Goal: Transaction & Acquisition: Purchase product/service

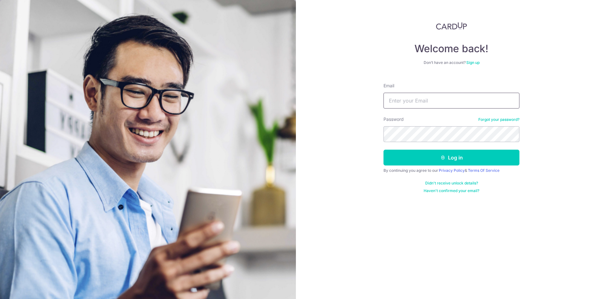
click at [404, 103] on input "Email" at bounding box center [451, 101] width 136 height 16
type input "[EMAIL_ADDRESS][DOMAIN_NAME]"
click at [444, 167] on form "Email daxin93@gmail.com Password Forgot your password? Log in By continuing you…" at bounding box center [451, 135] width 136 height 115
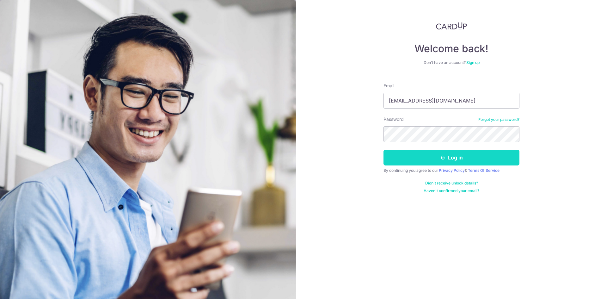
click at [443, 160] on icon "submit" at bounding box center [442, 157] width 5 height 5
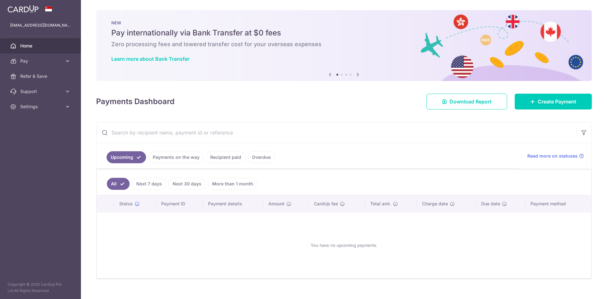
scroll to position [10, 0]
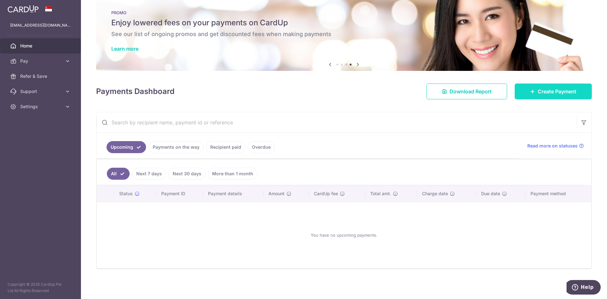
click at [567, 84] on link "Create Payment" at bounding box center [552, 91] width 77 height 16
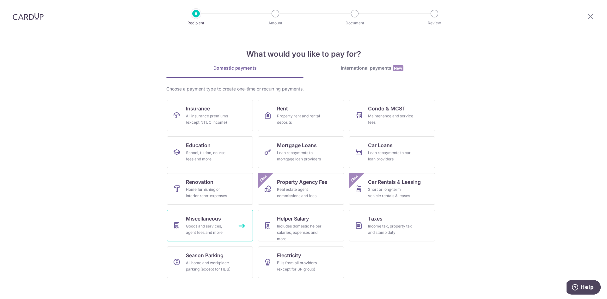
click at [190, 226] on div "Goods and services, agent fees and more" at bounding box center [209, 229] width 46 height 13
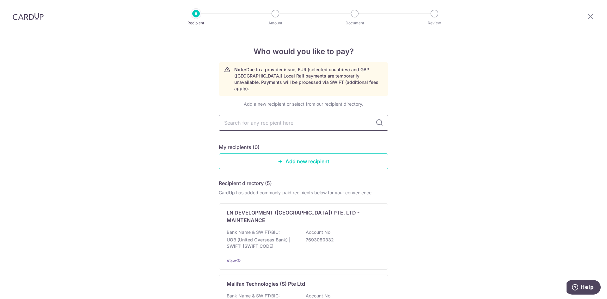
click at [329, 115] on input "text" at bounding box center [303, 123] width 169 height 16
click at [250, 117] on input "text" at bounding box center [303, 123] width 169 height 16
click at [382, 117] on input "text" at bounding box center [303, 123] width 169 height 16
click at [377, 119] on icon at bounding box center [379, 123] width 8 height 8
click at [319, 117] on input "text" at bounding box center [303, 123] width 169 height 16
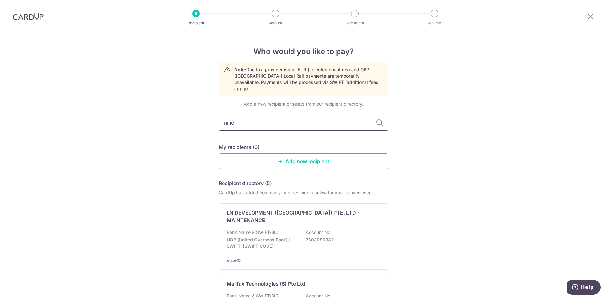
type input "nine"
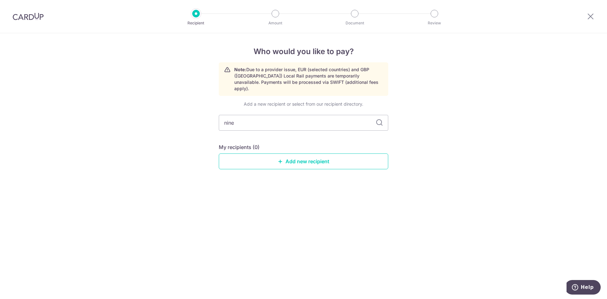
click at [200, 116] on div "Who would you like to pay? Note: Due to a provider issue, EUR (selected countri…" at bounding box center [303, 165] width 607 height 265
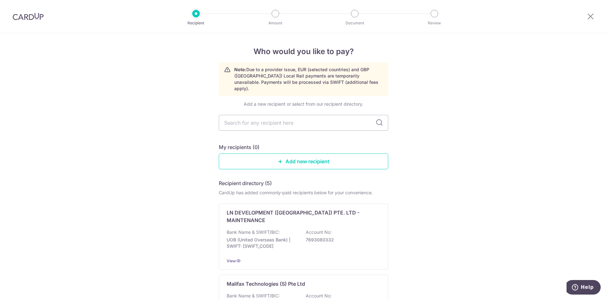
click at [29, 18] on img at bounding box center [28, 17] width 31 height 8
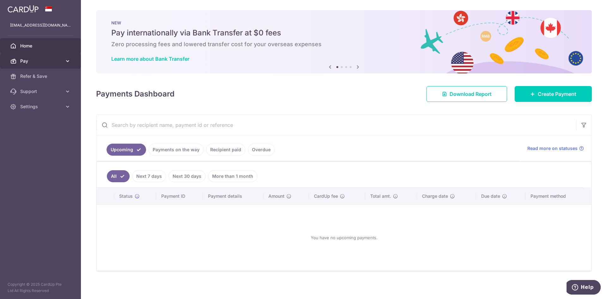
click at [35, 67] on link "Pay" at bounding box center [40, 60] width 81 height 15
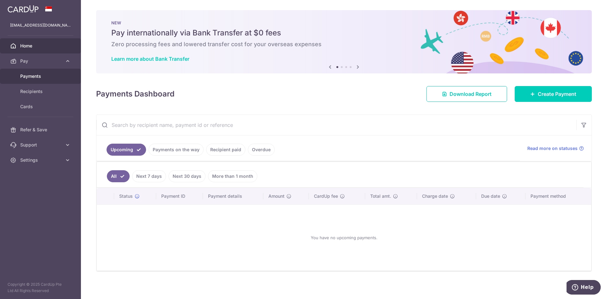
click at [32, 79] on link "Payments" at bounding box center [40, 76] width 81 height 15
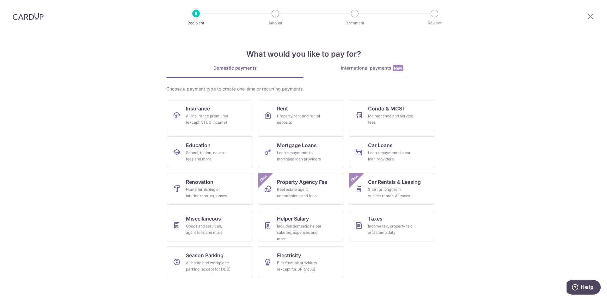
click at [36, 14] on img at bounding box center [28, 17] width 31 height 8
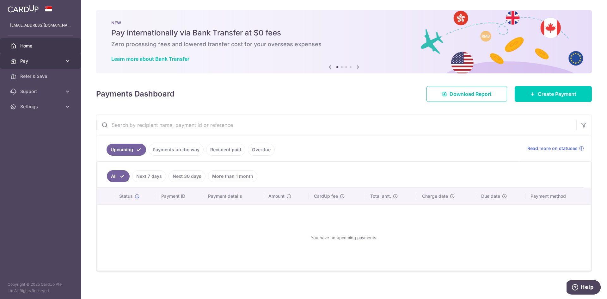
click at [31, 63] on span "Pay" at bounding box center [41, 61] width 42 height 6
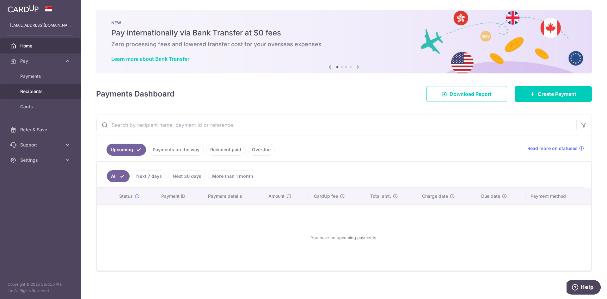
click at [31, 92] on span "Recipients" at bounding box center [41, 91] width 42 height 6
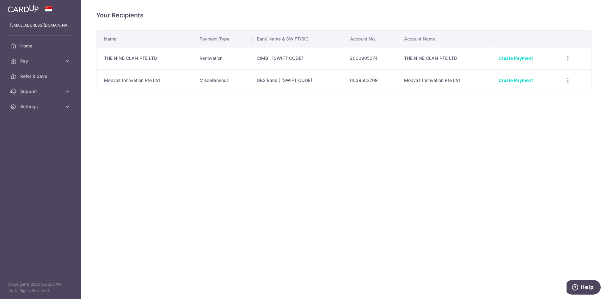
click at [523, 55] on td "Create Payment" at bounding box center [525, 58] width 64 height 22
click at [512, 59] on link "Create Payment" at bounding box center [515, 57] width 34 height 5
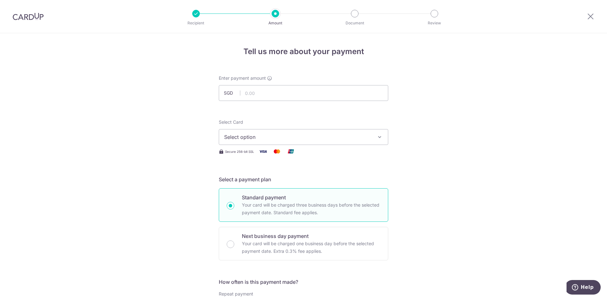
click at [241, 136] on span "Select option" at bounding box center [297, 137] width 147 height 8
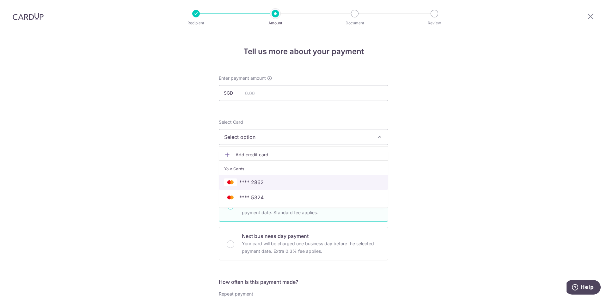
click at [244, 185] on span "**** 2862" at bounding box center [251, 182] width 24 height 8
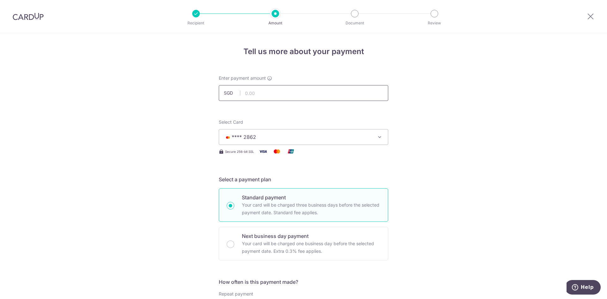
click at [257, 87] on input "text" at bounding box center [303, 93] width 169 height 16
type input "5,255.55"
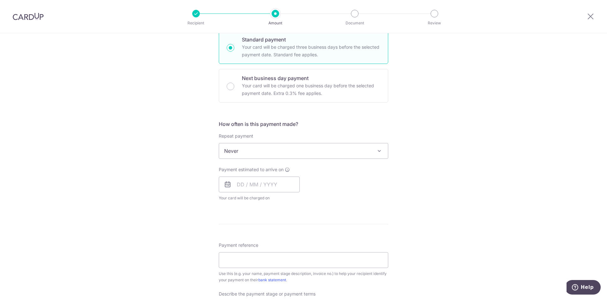
scroll to position [158, 0]
click at [247, 155] on span "Never" at bounding box center [303, 150] width 169 height 15
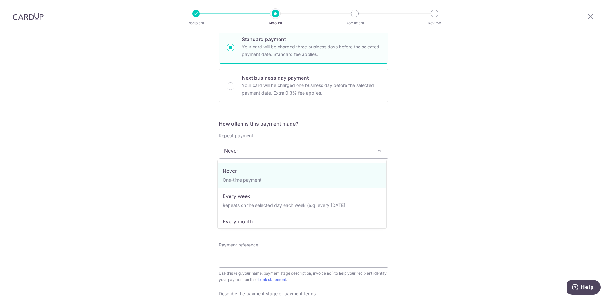
click at [247, 155] on span "Never" at bounding box center [303, 150] width 169 height 15
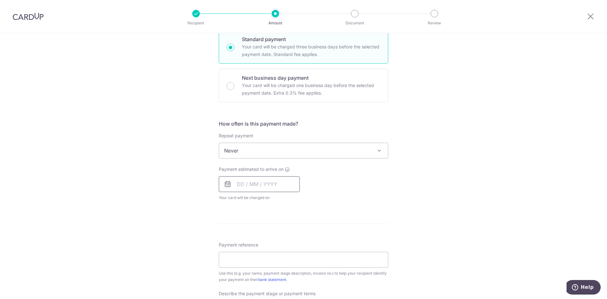
click at [245, 189] on input "text" at bounding box center [259, 184] width 81 height 16
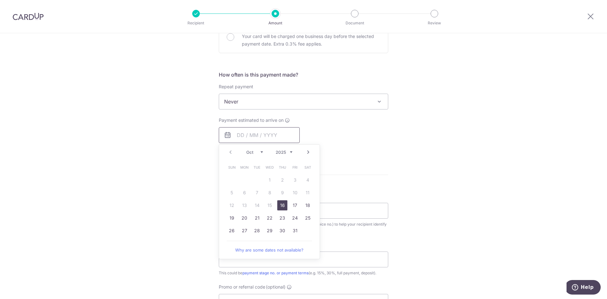
scroll to position [221, 0]
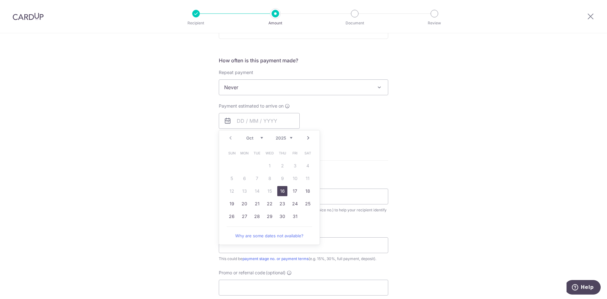
click at [281, 189] on link "16" at bounding box center [282, 191] width 10 height 10
type input "16/10/2025"
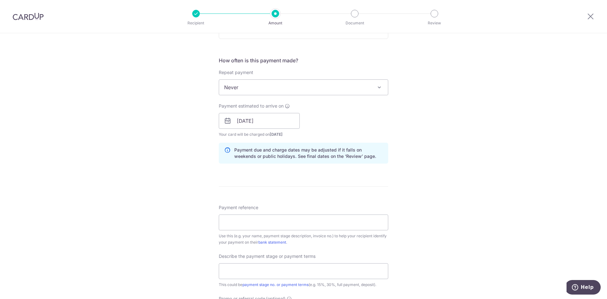
click at [169, 158] on div "Tell us more about your payment Enter payment amount SGD 5,255.55 5255.55 Selec…" at bounding box center [303, 132] width 607 height 640
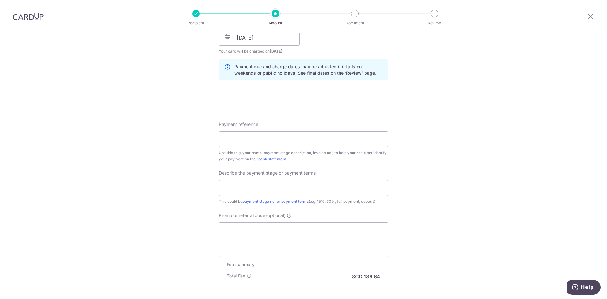
scroll to position [316, 0]
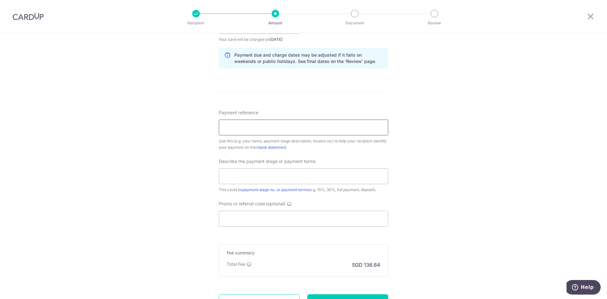
click at [255, 129] on input "Payment reference" at bounding box center [303, 127] width 169 height 16
type input "OLIVIA DEPOSIT"
click at [245, 180] on input "text" at bounding box center [303, 176] width 169 height 16
click at [229, 176] on input "40% PAYMENT" at bounding box center [303, 176] width 169 height 16
type input "45% PAYMENT"
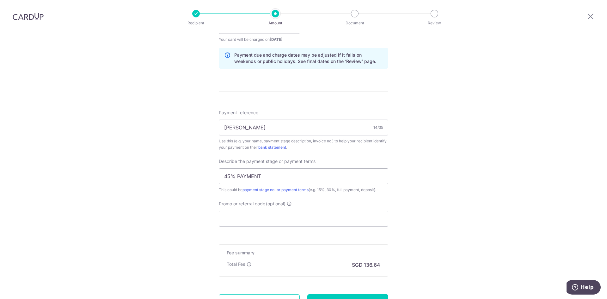
click at [144, 171] on div "Tell us more about your payment Enter payment amount SGD 5,255.55 5255.55 Selec…" at bounding box center [303, 37] width 607 height 640
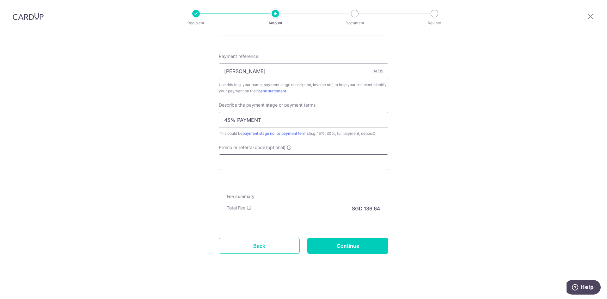
scroll to position [374, 0]
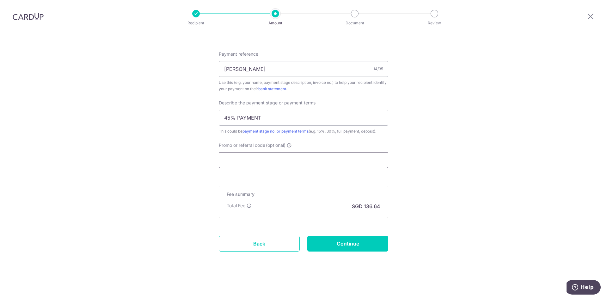
click at [261, 156] on input "Promo or referral code (optional)" at bounding box center [303, 160] width 169 height 16
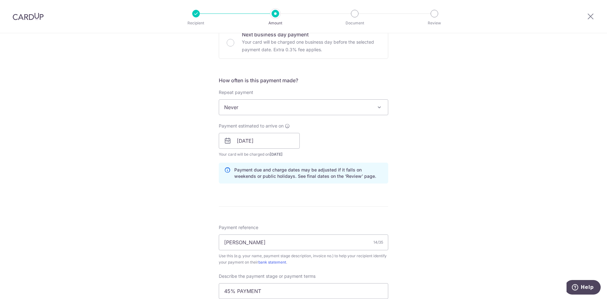
scroll to position [316, 0]
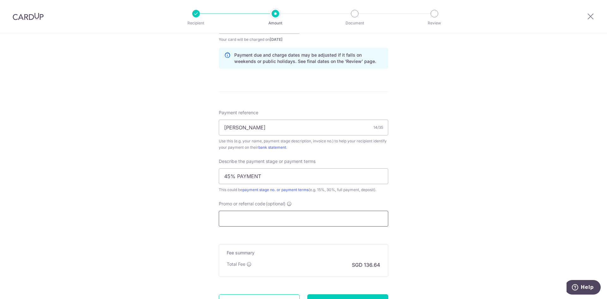
click at [228, 217] on input "Promo or referral code (optional)" at bounding box center [303, 218] width 169 height 16
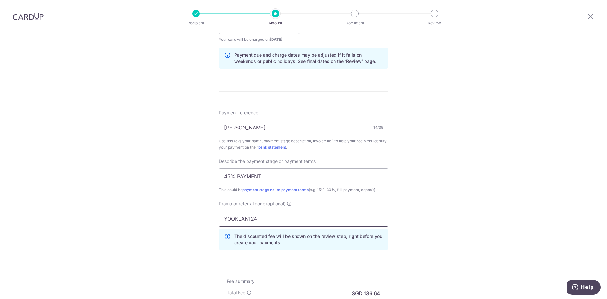
type input "YOOKLAN124"
click at [198, 202] on div "Tell us more about your payment Enter payment amount SGD 5,255.55 5255.55 Selec…" at bounding box center [303, 51] width 607 height 668
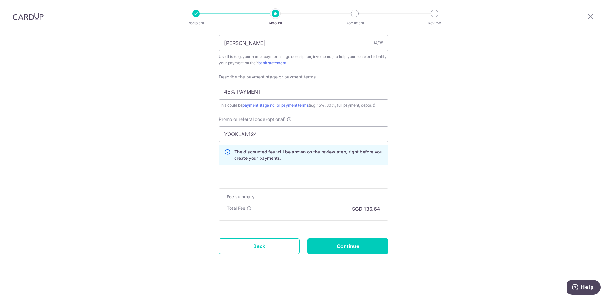
scroll to position [403, 0]
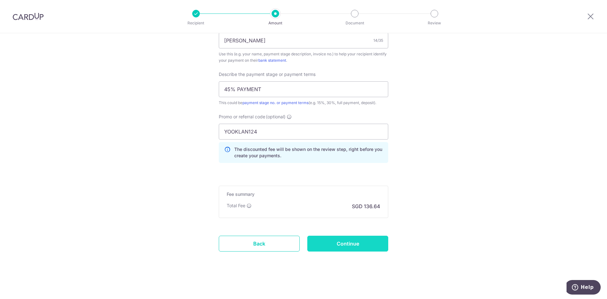
click at [339, 247] on input "Continue" at bounding box center [347, 243] width 81 height 16
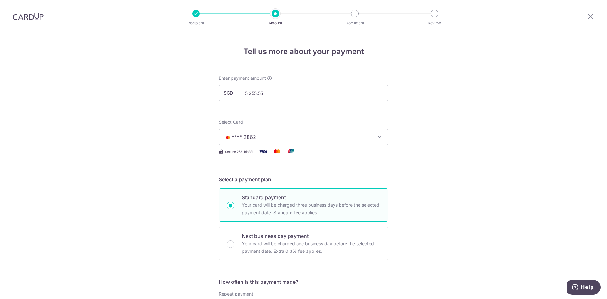
click at [195, 12] on div at bounding box center [196, 14] width 8 height 8
click at [196, 17] on div at bounding box center [196, 14] width 8 height 8
click at [25, 18] on img at bounding box center [28, 17] width 31 height 8
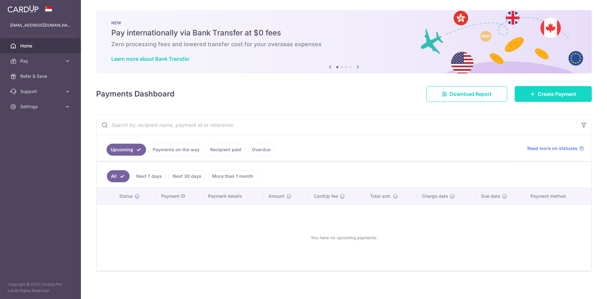
click at [538, 96] on span "Create Payment" at bounding box center [557, 94] width 39 height 8
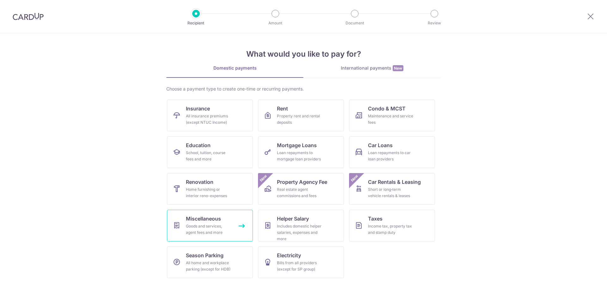
click at [197, 225] on div "Goods and services, agent fees and more" at bounding box center [209, 229] width 46 height 13
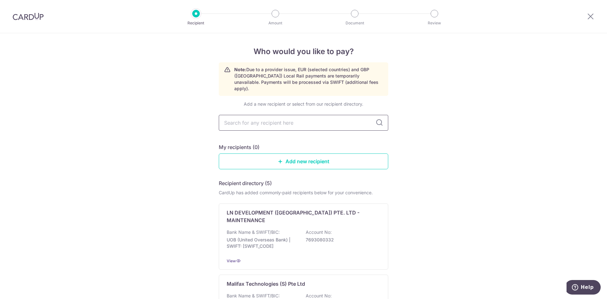
click at [271, 115] on input "text" at bounding box center [303, 123] width 169 height 16
click at [271, 161] on link "Add new recipient" at bounding box center [303, 161] width 169 height 16
click at [279, 159] on link "Add new recipient" at bounding box center [303, 161] width 169 height 16
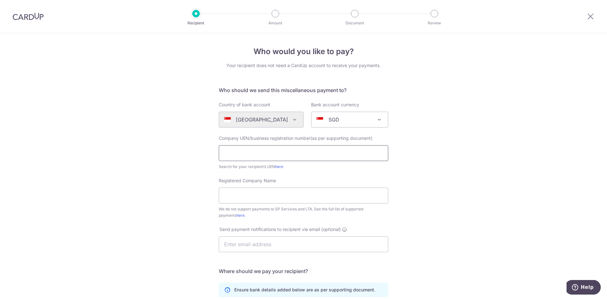
click at [254, 151] on input "text" at bounding box center [303, 153] width 169 height 16
type input "202202751E"
click at [249, 197] on input "Registered Company Name" at bounding box center [303, 195] width 169 height 16
type input "THE NINE CLAN PTE LTD"
click at [154, 152] on div "Who would you like to pay? Your recipient does not need a CardUp account to rec…" at bounding box center [303, 229] width 607 height 392
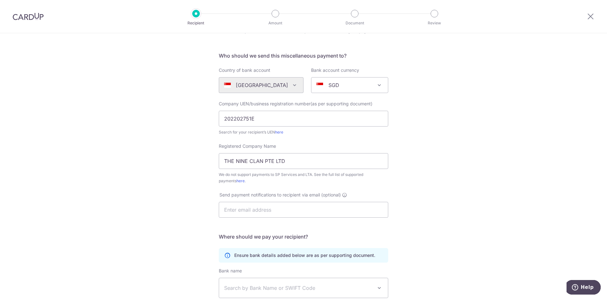
scroll to position [63, 0]
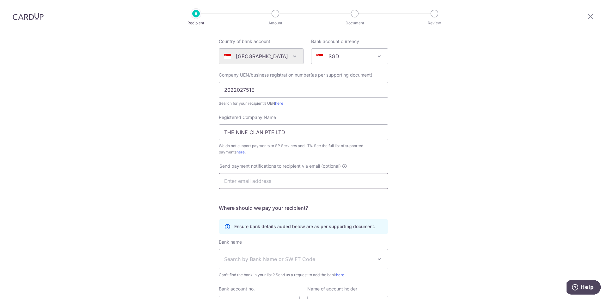
click at [235, 180] on input "text" at bounding box center [303, 181] width 169 height 16
click at [151, 154] on div "Who would you like to pay? Your recipient does not need a CardUp account to rec…" at bounding box center [303, 166] width 607 height 392
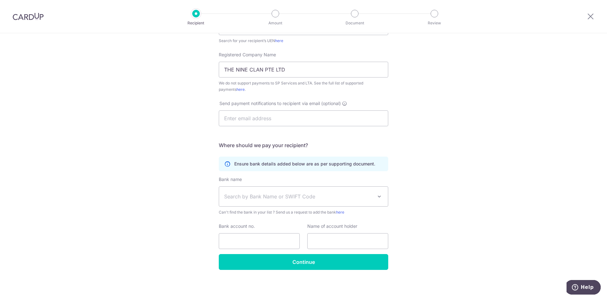
scroll to position [126, 0]
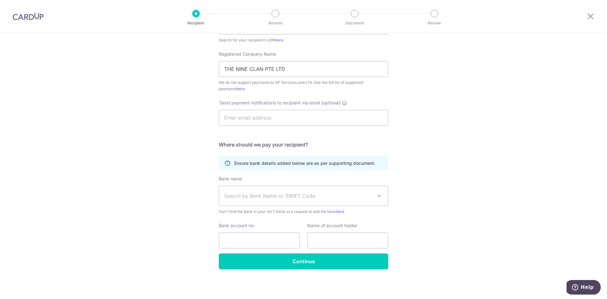
click at [253, 203] on span "Search by Bank Name or SWIFT Code" at bounding box center [303, 196] width 169 height 20
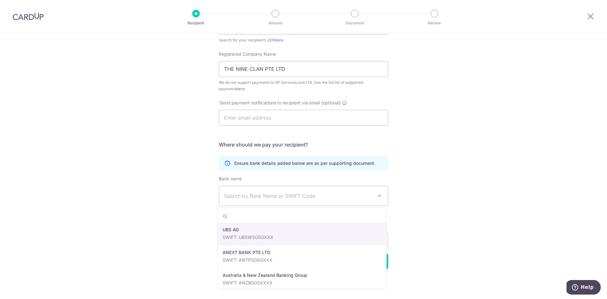
click at [253, 195] on span "Search by Bank Name or SWIFT Code" at bounding box center [298, 196] width 149 height 8
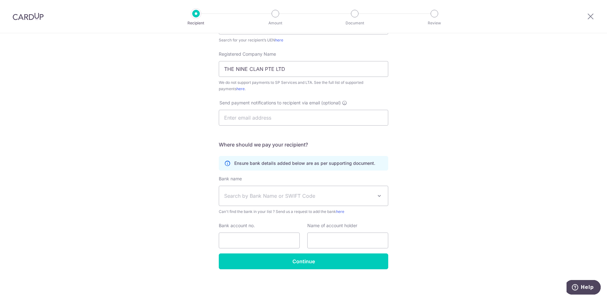
click at [253, 195] on span "Search by Bank Name or SWIFT Code" at bounding box center [298, 196] width 149 height 8
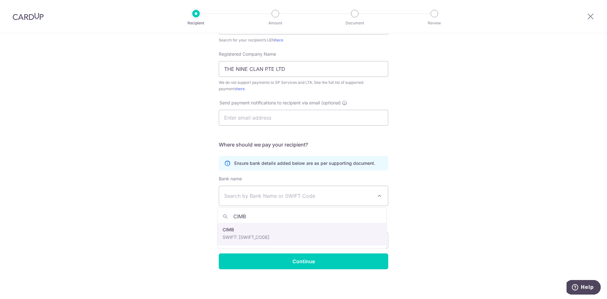
type input "CIMB"
select select "5"
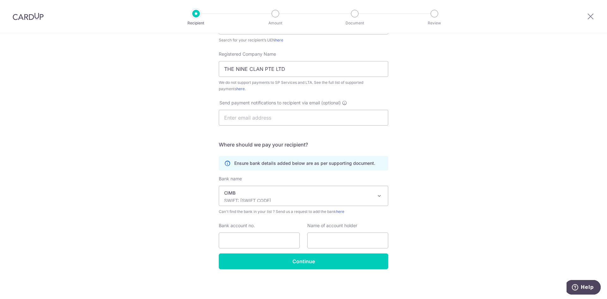
click at [172, 191] on div "Who would you like to pay? Your recipient does not need a CardUp account to rec…" at bounding box center [303, 103] width 607 height 392
click at [240, 240] on input "Bank account no." at bounding box center [259, 240] width 81 height 16
type input "2000905074"
click at [334, 236] on input "text" at bounding box center [347, 240] width 81 height 16
type input "THE NINE CLAN PTE LTD"
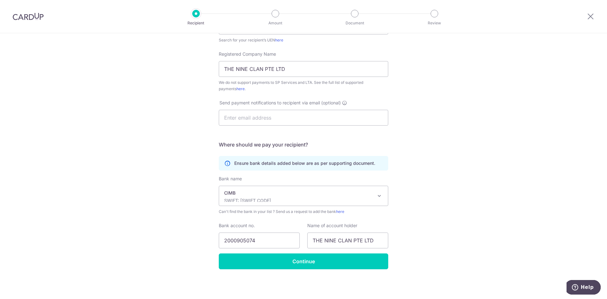
click at [400, 194] on div "Who would you like to pay? Your recipient does not need a CardUp account to rec…" at bounding box center [303, 103] width 607 height 392
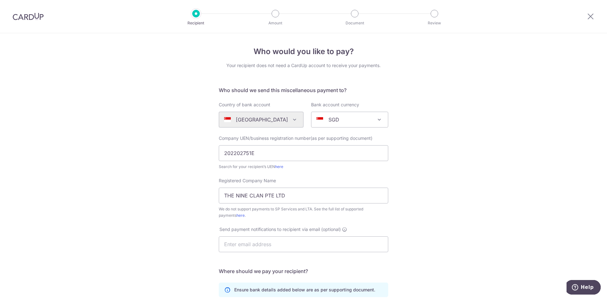
click at [410, 155] on div "Who would you like to pay? Your recipient does not need a CardUp account to rec…" at bounding box center [303, 229] width 607 height 392
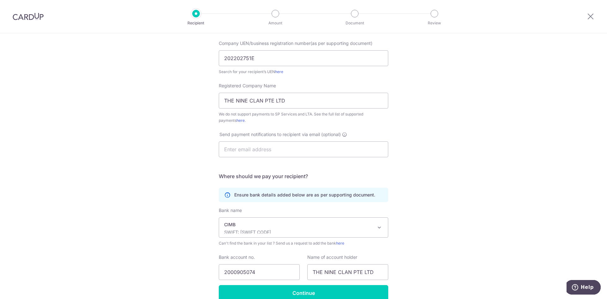
scroll to position [126, 0]
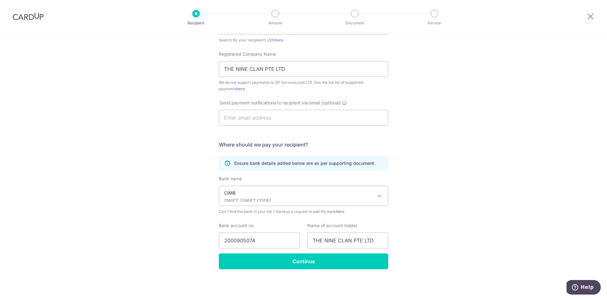
click at [378, 195] on span at bounding box center [379, 196] width 8 height 8
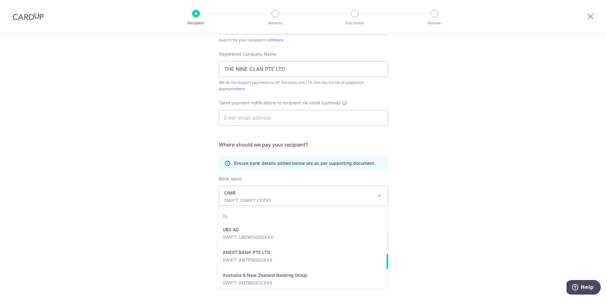
scroll to position [250, 0]
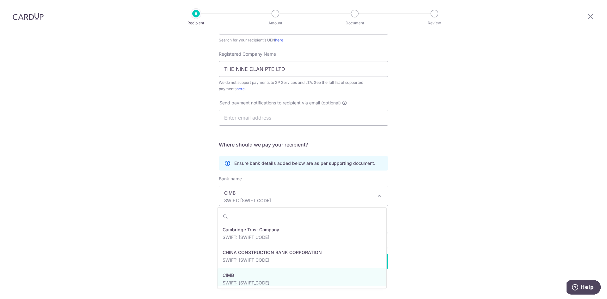
click at [378, 195] on span at bounding box center [379, 196] width 8 height 8
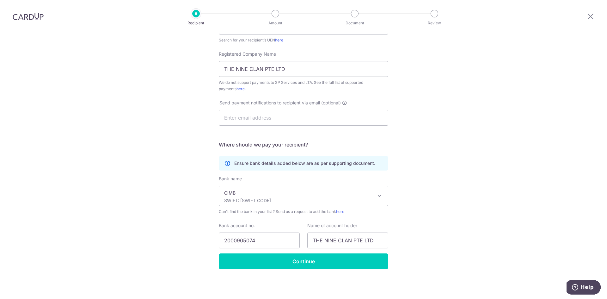
click at [420, 177] on div "Who would you like to pay? Your recipient does not need a CardUp account to rec…" at bounding box center [303, 103] width 607 height 392
click at [176, 223] on div "Who would you like to pay? Your recipient does not need a CardUp account to rec…" at bounding box center [303, 103] width 607 height 392
click at [234, 240] on input "2000905074" at bounding box center [259, 240] width 81 height 16
click at [243, 240] on input "2000905074" at bounding box center [259, 240] width 81 height 16
click at [244, 241] on input "2000905074" at bounding box center [259, 240] width 81 height 16
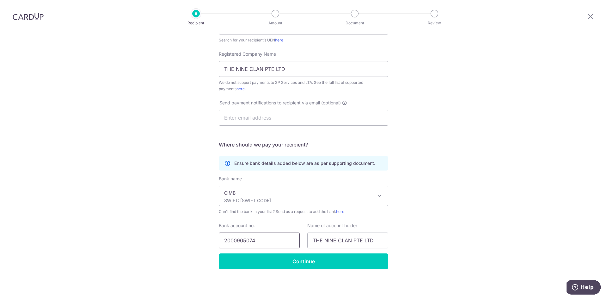
click at [256, 241] on input "2000905074" at bounding box center [259, 240] width 81 height 16
click at [359, 242] on input "THE NINE CLAN PTE LTD" at bounding box center [347, 240] width 81 height 16
click at [444, 226] on div "Who would you like to pay? Your recipient does not need a CardUp account to rec…" at bounding box center [303, 103] width 607 height 392
click at [311, 262] on input "Continue" at bounding box center [303, 261] width 169 height 16
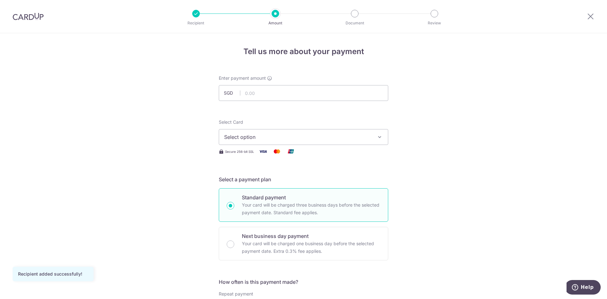
scroll to position [32, 0]
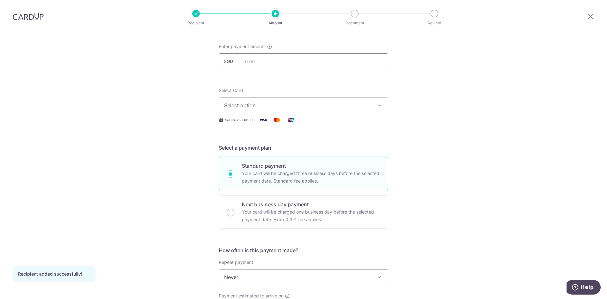
click at [259, 62] on input "text" at bounding box center [303, 61] width 169 height 16
type input "5,255.55"
click at [268, 108] on span "Select option" at bounding box center [297, 105] width 147 height 8
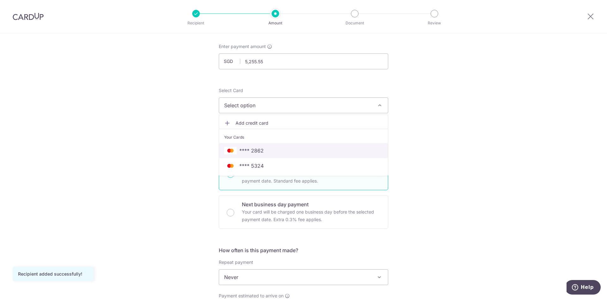
click at [267, 151] on span "**** 2862" at bounding box center [303, 151] width 159 height 8
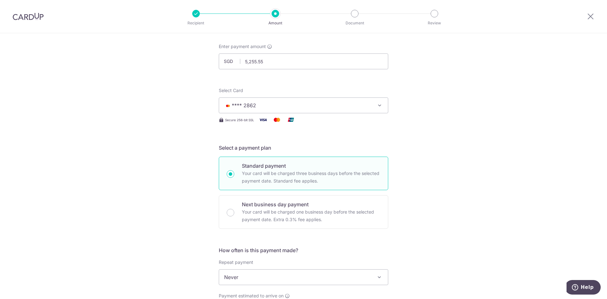
click at [116, 131] on div "Tell us more about your payment Enter payment amount SGD 5,255.55 5255.55 Recip…" at bounding box center [303, 288] width 607 height 572
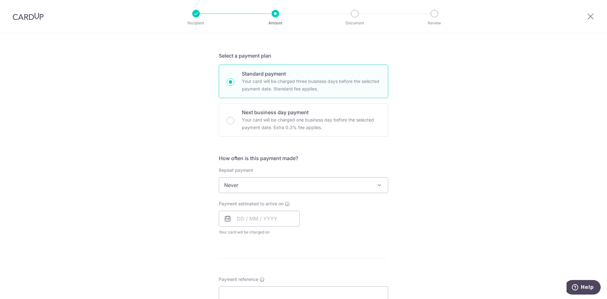
scroll to position [190, 0]
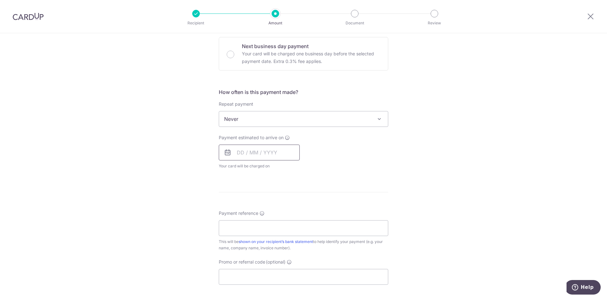
click at [251, 153] on input "text" at bounding box center [259, 152] width 81 height 16
click at [280, 224] on link "16" at bounding box center [282, 222] width 10 height 10
type input "16/10/2025"
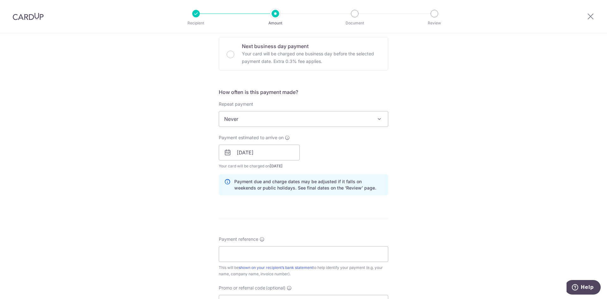
click at [150, 154] on div "Tell us more about your payment Enter payment amount SGD 5,255.55 5255.55 Recip…" at bounding box center [303, 143] width 607 height 598
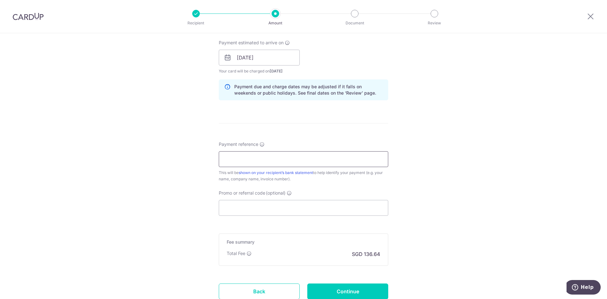
click at [272, 158] on input "Payment reference" at bounding box center [303, 159] width 169 height 16
type input "OLIVIA DEPOSIT"
click at [228, 219] on form "Enter payment amount SGD 5,255.55 5255.55 Recipient added successfully! Select …" at bounding box center [303, 53] width 169 height 526
click at [230, 210] on input "Promo or referral code (optional)" at bounding box center [303, 208] width 169 height 16
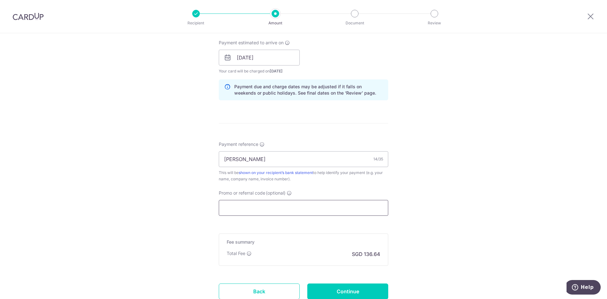
click at [230, 210] on input "Promo or referral code (optional)" at bounding box center [303, 208] width 169 height 16
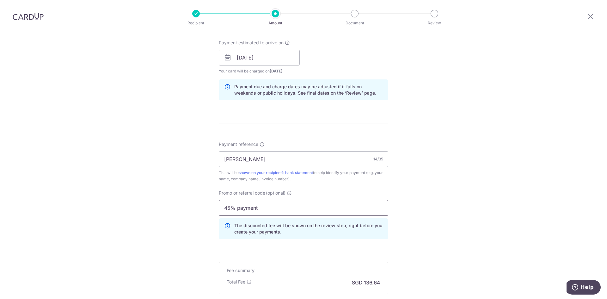
type input "45% payment"
click at [191, 191] on div "Tell us more about your payment Enter payment amount SGD 5,255.55 5255.55 Recip…" at bounding box center [303, 62] width 607 height 626
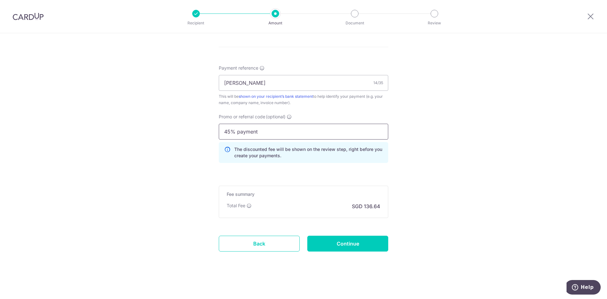
drag, startPoint x: 277, startPoint y: 130, endPoint x: 127, endPoint y: 128, distance: 150.4
click at [250, 81] on input "OLIVIA DEPOSIT" at bounding box center [303, 83] width 169 height 16
type input "[PERSON_NAME] 45%"
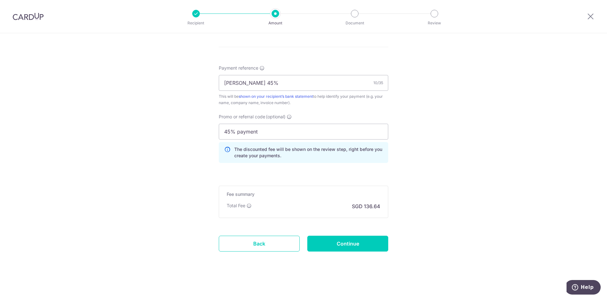
drag, startPoint x: 289, startPoint y: 131, endPoint x: 156, endPoint y: 127, distance: 133.1
type input "YOOKLAN124"
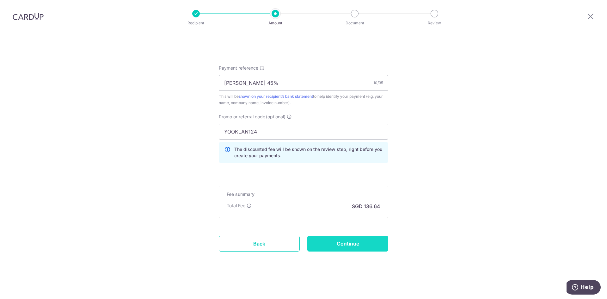
click at [334, 243] on input "Continue" at bounding box center [347, 243] width 81 height 16
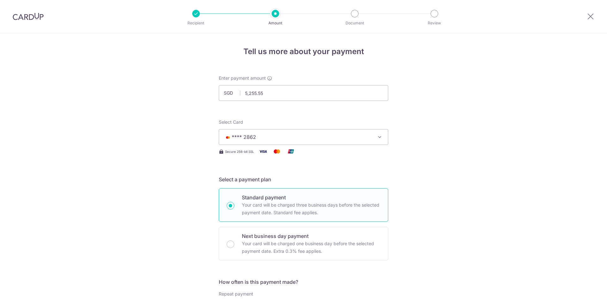
scroll to position [378, 0]
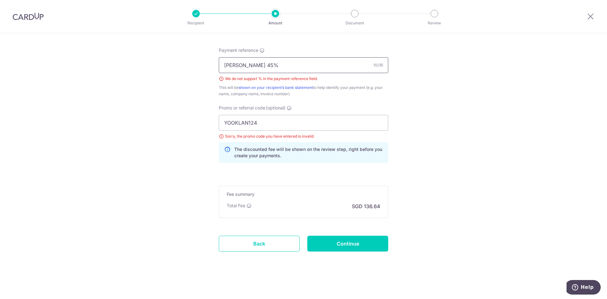
click at [271, 65] on input "[PERSON_NAME] 45%" at bounding box center [303, 65] width 169 height 16
type input "[PERSON_NAME] 45"
click at [250, 66] on input "[PERSON_NAME] 45" at bounding box center [303, 65] width 169 height 16
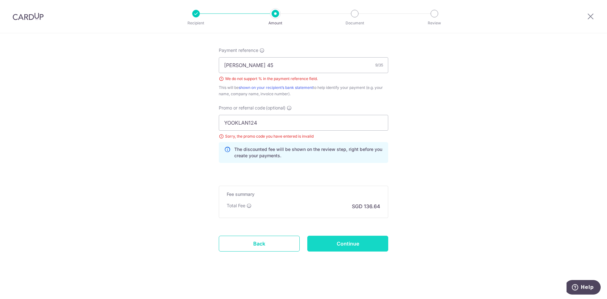
click at [340, 240] on input "Continue" at bounding box center [347, 243] width 81 height 16
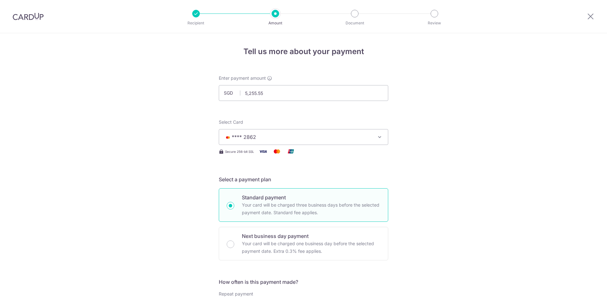
scroll to position [369, 0]
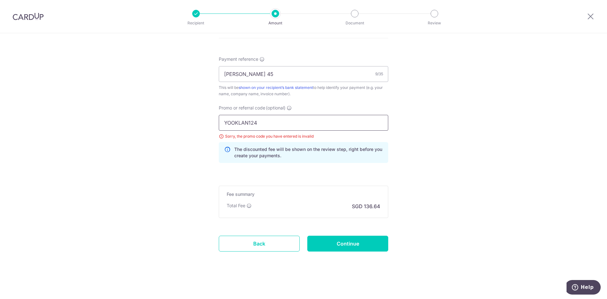
drag, startPoint x: 246, startPoint y: 125, endPoint x: 250, endPoint y: 134, distance: 10.0
click at [246, 125] on input "YOOKLAN124" at bounding box center [303, 123] width 169 height 16
type input "YOOKLANH124"
click at [329, 244] on input "Continue" at bounding box center [347, 243] width 81 height 16
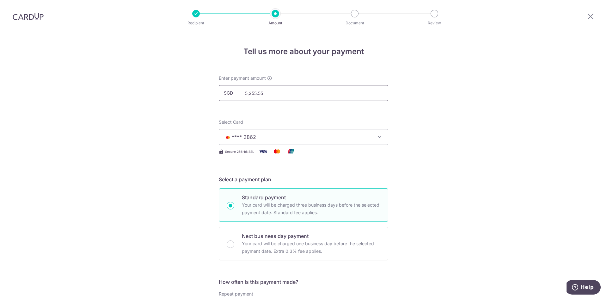
drag, startPoint x: 277, startPoint y: 91, endPoint x: 179, endPoint y: 90, distance: 98.6
type input "396.20"
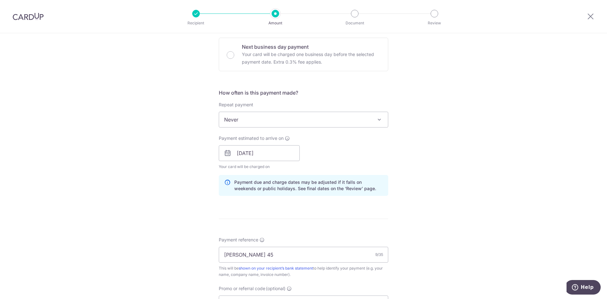
scroll to position [221, 0]
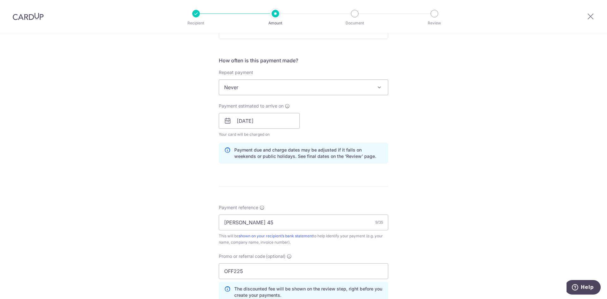
click at [258, 111] on div "Payment estimated to arrive on 16/10/2025 Your card will be charged on for the …" at bounding box center [259, 120] width 81 height 35
click at [250, 123] on input "[DATE]" at bounding box center [259, 121] width 81 height 16
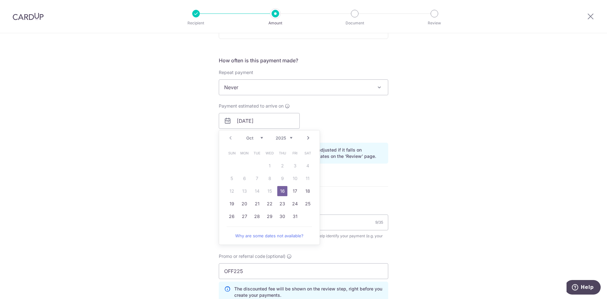
click at [281, 192] on link "16" at bounding box center [282, 191] width 10 height 10
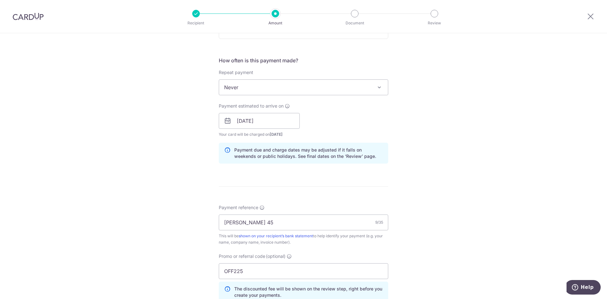
click at [158, 143] on div "Tell us more about your payment Enter payment amount SGD 396.20 396.20 Select C…" at bounding box center [303, 125] width 607 height 626
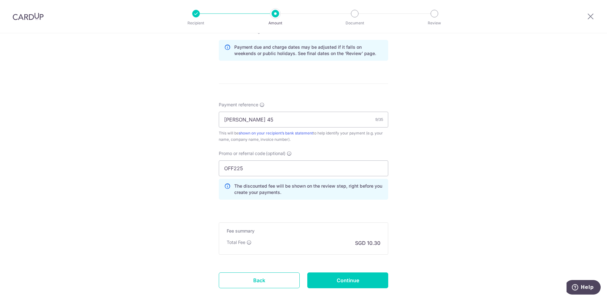
scroll to position [348, 0]
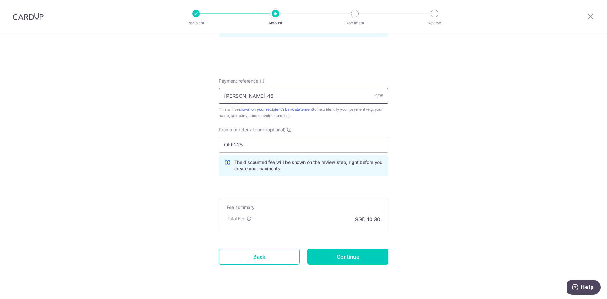
click at [265, 94] on input "OLIVIA 45" at bounding box center [303, 96] width 169 height 16
type input "[PERSON_NAME]"
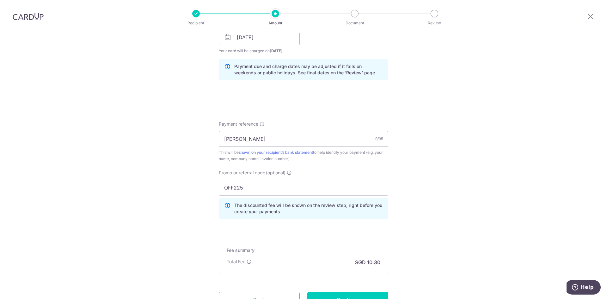
scroll to position [361, 0]
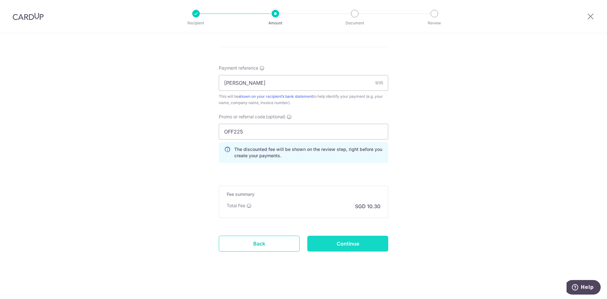
click at [322, 240] on input "Continue" at bounding box center [347, 243] width 81 height 16
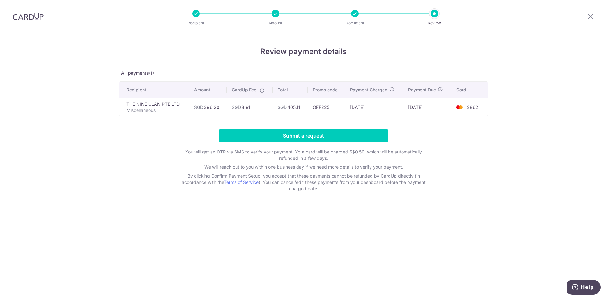
click at [79, 170] on div "Review payment details All payments(1) Recipient Amount CardUp Fee Total Promo …" at bounding box center [303, 165] width 607 height 265
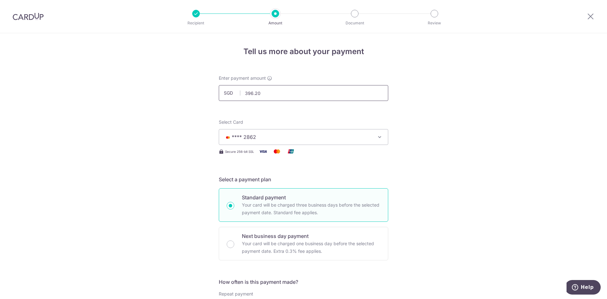
drag, startPoint x: 286, startPoint y: 95, endPoint x: 241, endPoint y: 94, distance: 44.3
click at [241, 94] on input "396.20" at bounding box center [303, 93] width 169 height 16
type input "1,000.00"
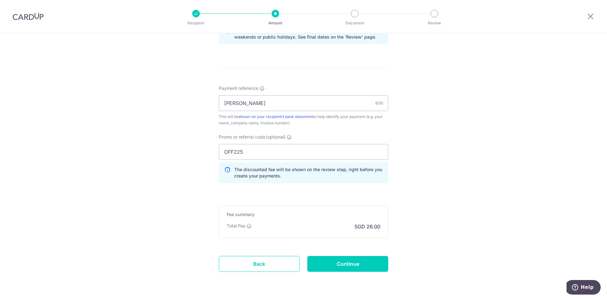
scroll to position [348, 0]
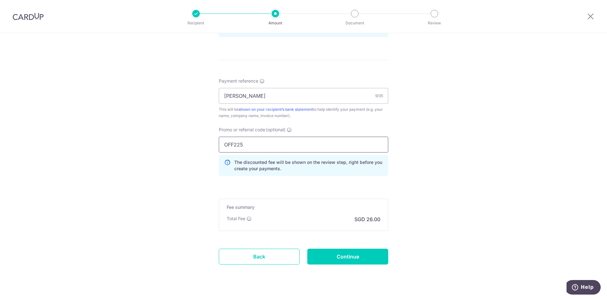
drag, startPoint x: 261, startPoint y: 145, endPoint x: 168, endPoint y: 144, distance: 93.2
type input "YOOKLANH124"
click at [332, 252] on input "Continue" at bounding box center [347, 256] width 81 height 16
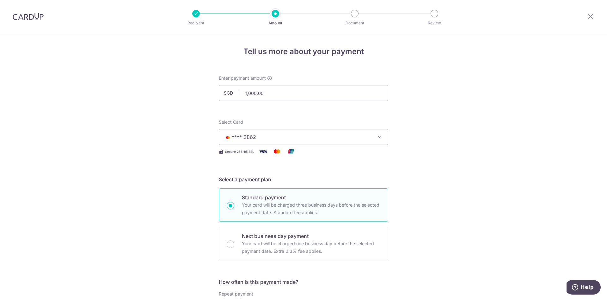
scroll to position [369, 0]
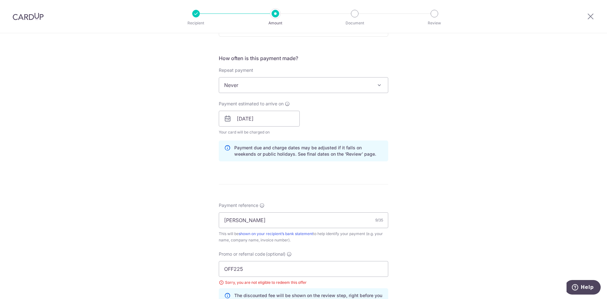
scroll to position [316, 0]
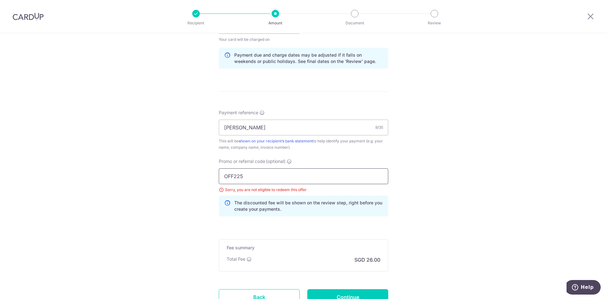
drag, startPoint x: 253, startPoint y: 176, endPoint x: 153, endPoint y: 173, distance: 99.3
click at [153, 173] on div "Tell us more about your payment Enter payment amount SGD 1,000.00 1000.00 Selec…" at bounding box center [303, 34] width 607 height 635
type input "YOOKLANH124"
click at [137, 169] on div "Tell us more about your payment Enter payment amount SGD 1,000.00 1000.00 Selec…" at bounding box center [303, 34] width 607 height 635
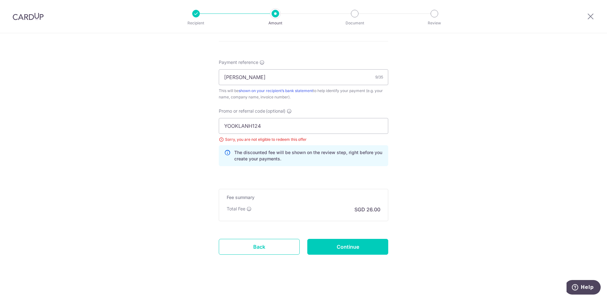
scroll to position [369, 0]
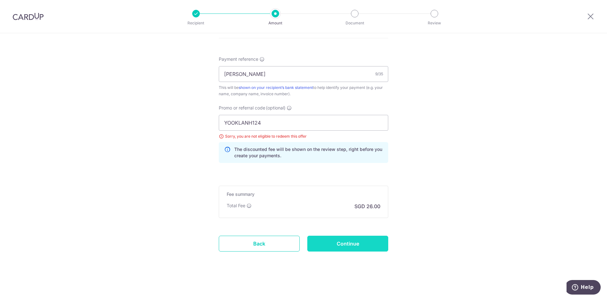
click at [330, 245] on input "Continue" at bounding box center [347, 243] width 81 height 16
click at [332, 241] on input "Continue" at bounding box center [347, 243] width 81 height 16
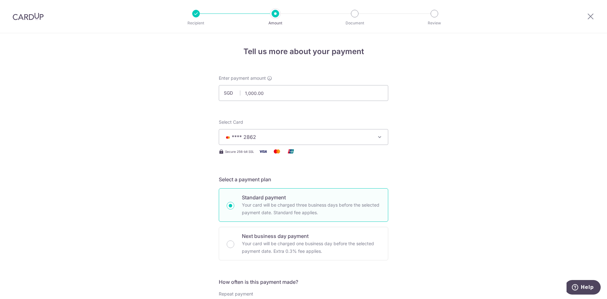
drag, startPoint x: 286, startPoint y: 90, endPoint x: 186, endPoint y: 92, distance: 100.2
type input "396.20"
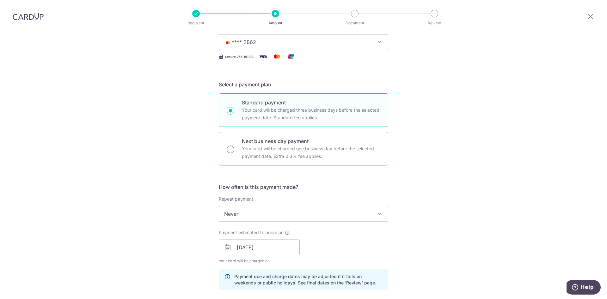
click at [230, 150] on input "Next business day payment Your card will be charged one business day before the…" at bounding box center [231, 149] width 8 height 8
radio input "true"
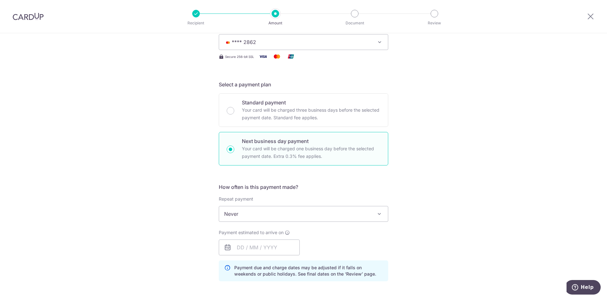
click at [435, 151] on div "Tell us more about your payment Enter payment amount SGD 396.20 396.20 Select C…" at bounding box center [303, 262] width 607 height 648
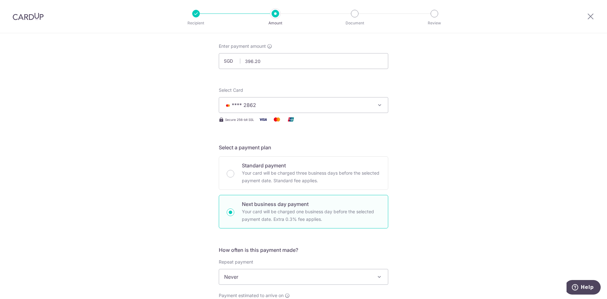
scroll to position [0, 0]
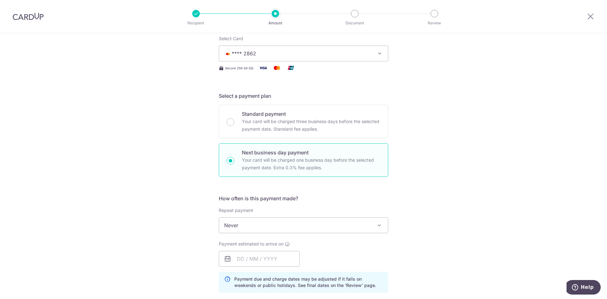
scroll to position [190, 0]
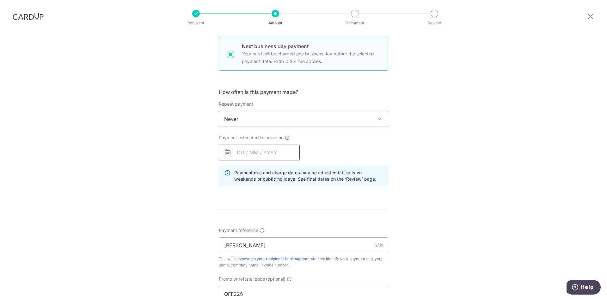
click at [241, 155] on input "text" at bounding box center [259, 152] width 81 height 16
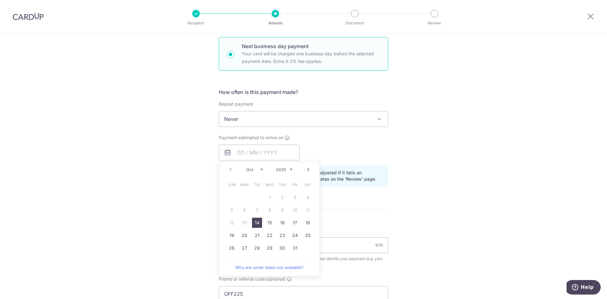
click at [255, 223] on link "14" at bounding box center [257, 222] width 10 height 10
type input "[DATE]"
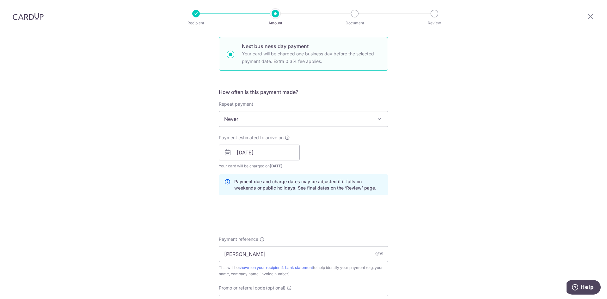
click at [155, 166] on div "Tell us more about your payment Enter payment amount SGD 396.20 396.20 Select C…" at bounding box center [303, 172] width 607 height 657
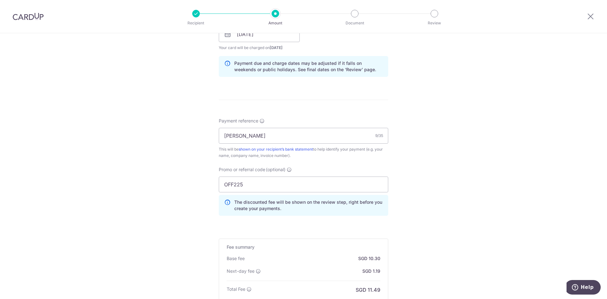
scroll to position [391, 0]
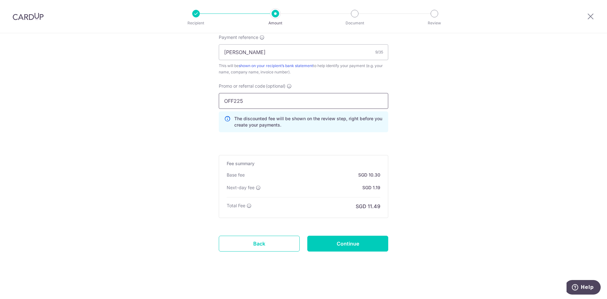
drag, startPoint x: 259, startPoint y: 98, endPoint x: 187, endPoint y: 105, distance: 71.8
type input "YOOKLANH124"
click at [349, 239] on input "Continue" at bounding box center [347, 243] width 81 height 16
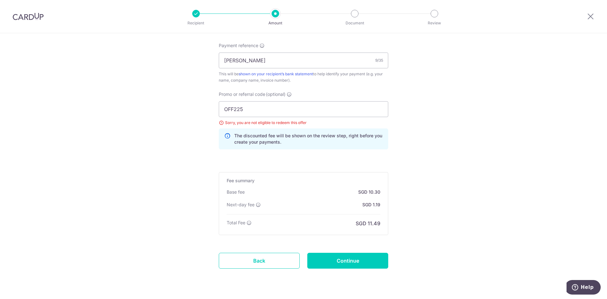
scroll to position [368, 0]
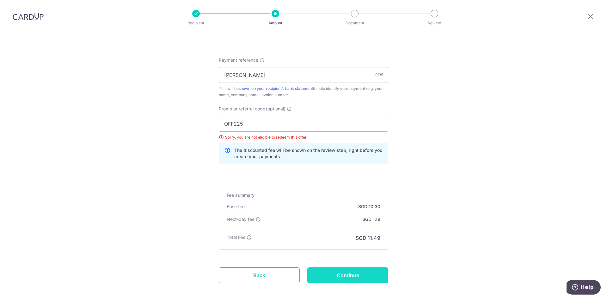
click at [356, 279] on input "Continue" at bounding box center [347, 275] width 81 height 16
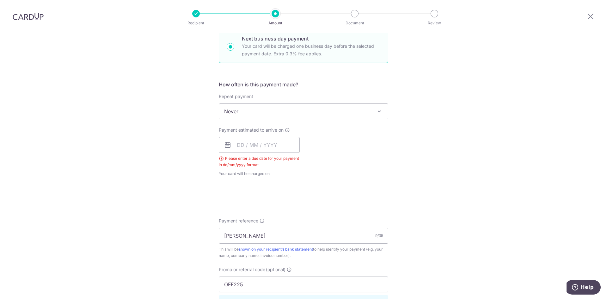
scroll to position [193, 0]
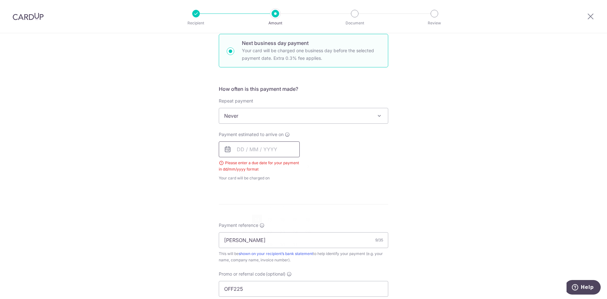
click at [246, 144] on input "text" at bounding box center [259, 149] width 81 height 16
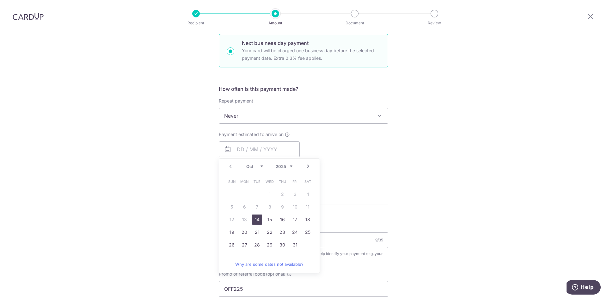
drag, startPoint x: 255, startPoint y: 216, endPoint x: 174, endPoint y: 182, distance: 87.8
click at [255, 216] on link "14" at bounding box center [257, 219] width 10 height 10
type input "[DATE]"
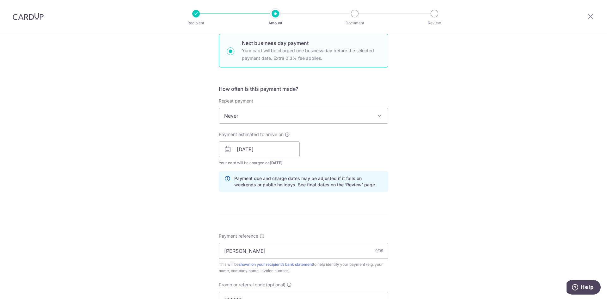
click at [182, 160] on div "Tell us more about your payment Enter payment amount SGD 396.20 396.20 Select C…" at bounding box center [303, 168] width 607 height 657
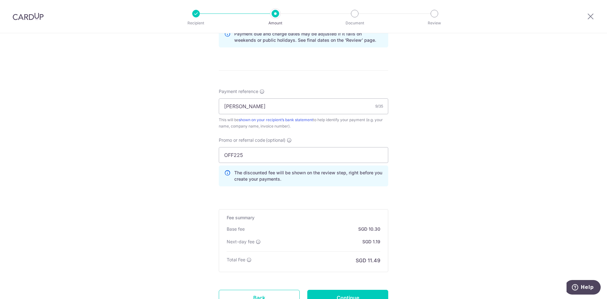
scroll to position [382, 0]
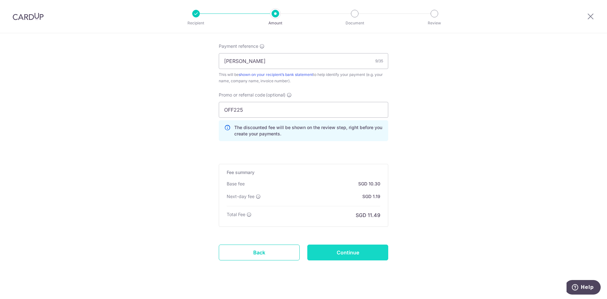
click at [354, 246] on input "Continue" at bounding box center [347, 252] width 81 height 16
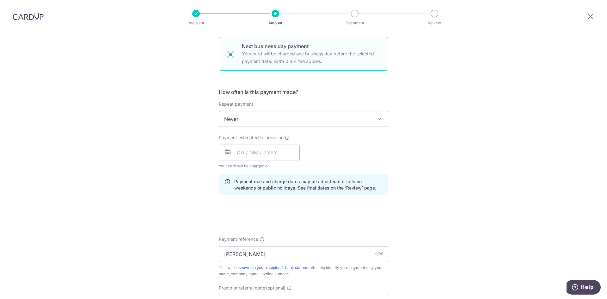
scroll to position [379, 0]
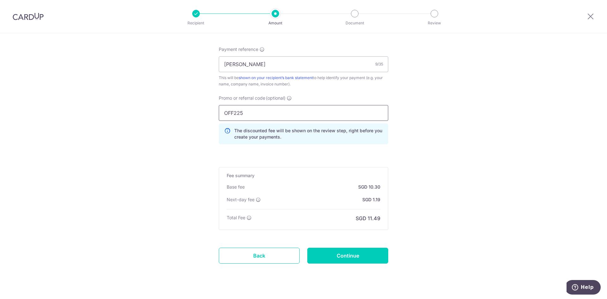
drag, startPoint x: 259, startPoint y: 114, endPoint x: 175, endPoint y: 114, distance: 84.1
type input "SETHISFY"
click at [362, 256] on input "Continue" at bounding box center [347, 255] width 81 height 16
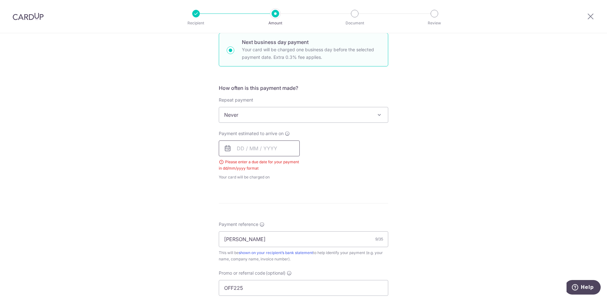
scroll to position [193, 0]
click at [262, 137] on span "Payment estimated to arrive on" at bounding box center [251, 134] width 65 height 6
click at [255, 150] on input "text" at bounding box center [259, 149] width 81 height 16
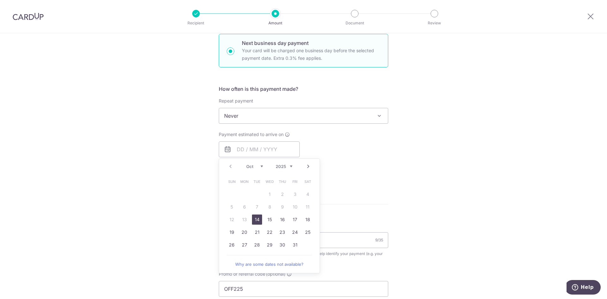
drag, startPoint x: 256, startPoint y: 220, endPoint x: 462, endPoint y: 164, distance: 213.9
click at [256, 220] on link "14" at bounding box center [257, 219] width 10 height 10
type input "[DATE]"
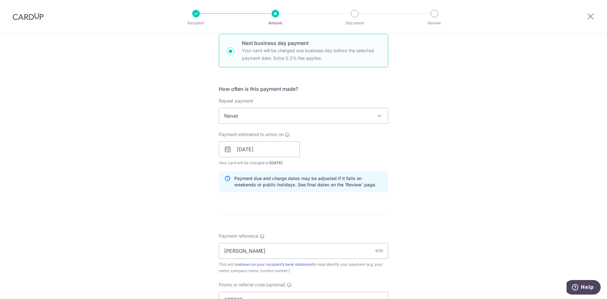
click at [462, 164] on div "Tell us more about your payment Enter payment amount SGD 396.20 396.20 Select C…" at bounding box center [303, 173] width 607 height 666
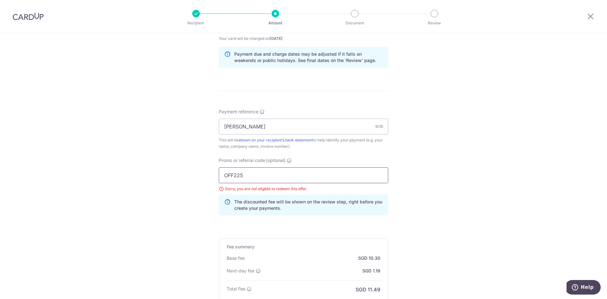
scroll to position [319, 0]
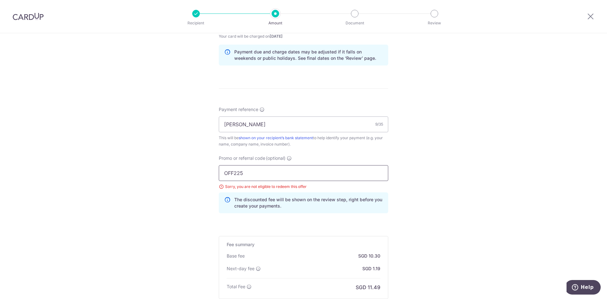
drag, startPoint x: 243, startPoint y: 170, endPoint x: 192, endPoint y: 168, distance: 51.9
click at [192, 168] on div "Tell us more about your payment Enter payment amount SGD 396.20 396.20 Select C…" at bounding box center [303, 47] width 607 height 666
type input "SETHISFY"
click at [191, 168] on div "Tell us more about your payment Enter payment amount SGD 396.20 396.20 Select C…" at bounding box center [303, 47] width 607 height 666
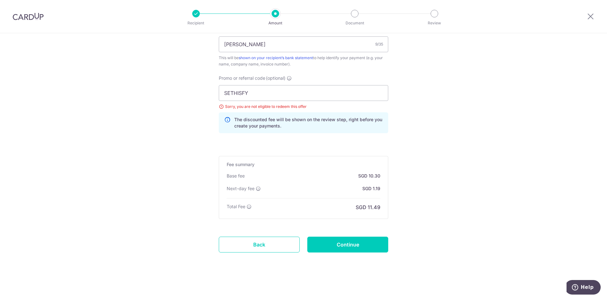
scroll to position [400, 0]
click at [355, 243] on input "Continue" at bounding box center [347, 243] width 81 height 16
